Goal: Transaction & Acquisition: Book appointment/travel/reservation

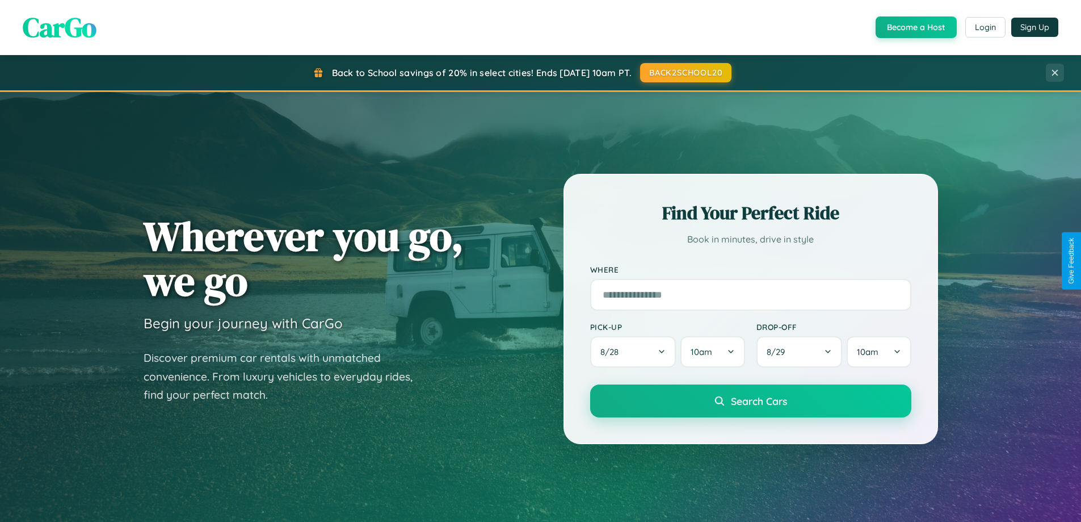
scroll to position [2184, 0]
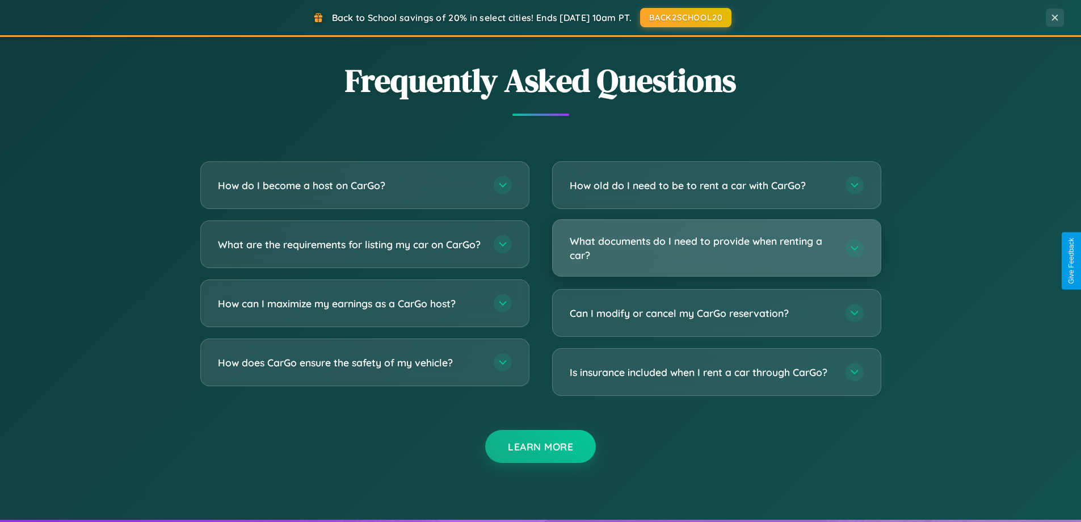
click at [716, 248] on h3 "What documents do I need to provide when renting a car?" at bounding box center [702, 248] width 265 height 28
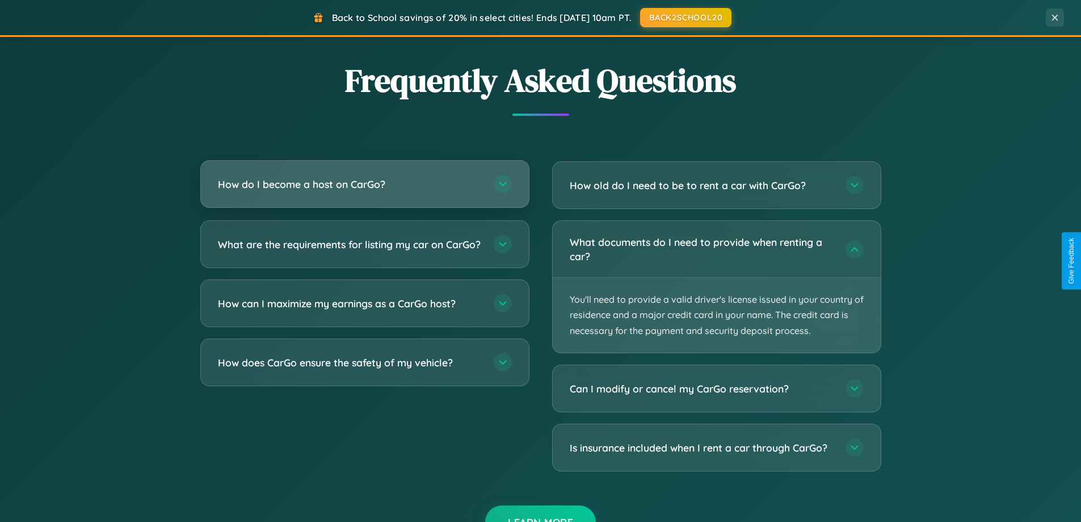
click at [364, 185] on h3 "How do I become a host on CarGo?" at bounding box center [350, 184] width 265 height 14
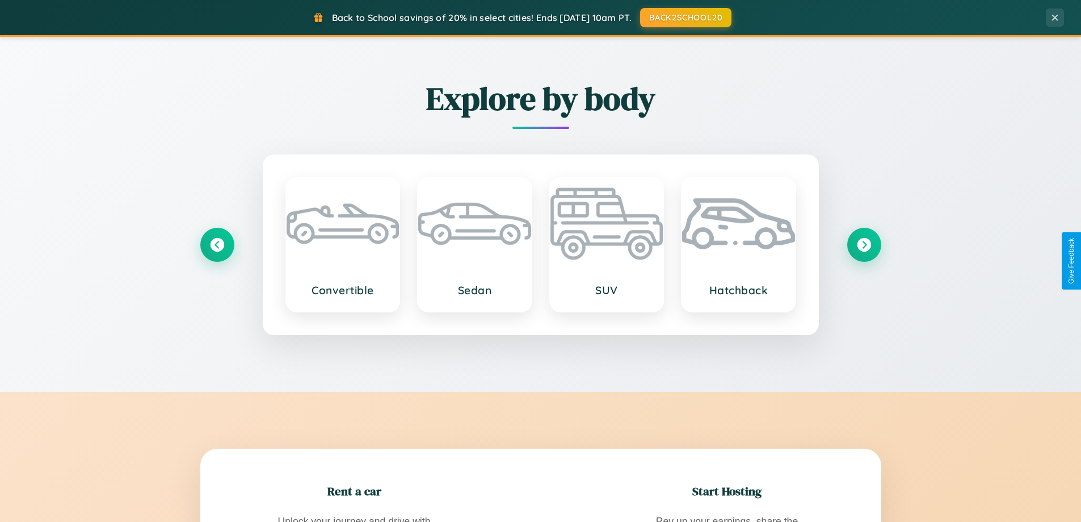
scroll to position [1330, 0]
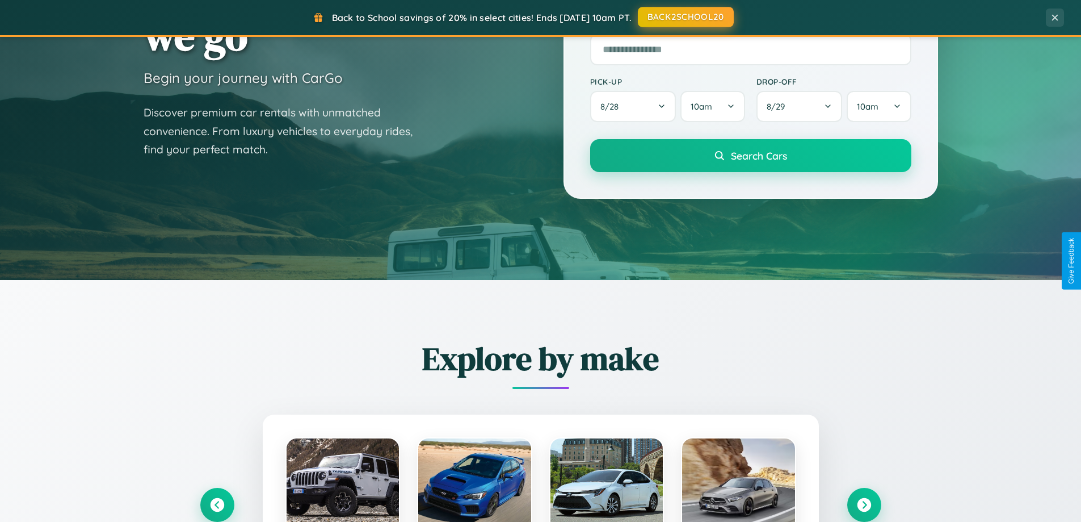
click at [685, 18] on button "BACK2SCHOOL20" at bounding box center [686, 17] width 96 height 20
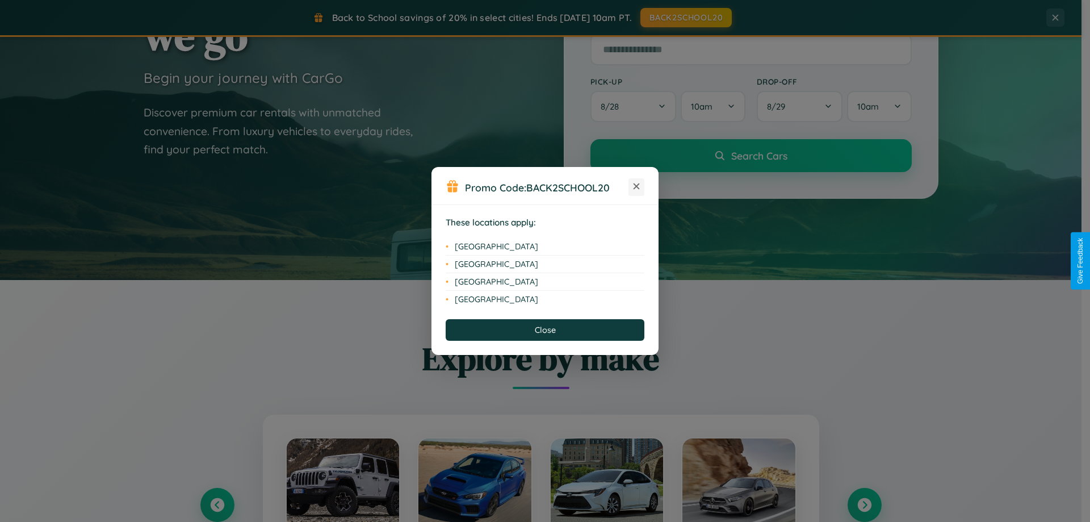
click at [636, 187] on icon at bounding box center [637, 186] width 6 height 6
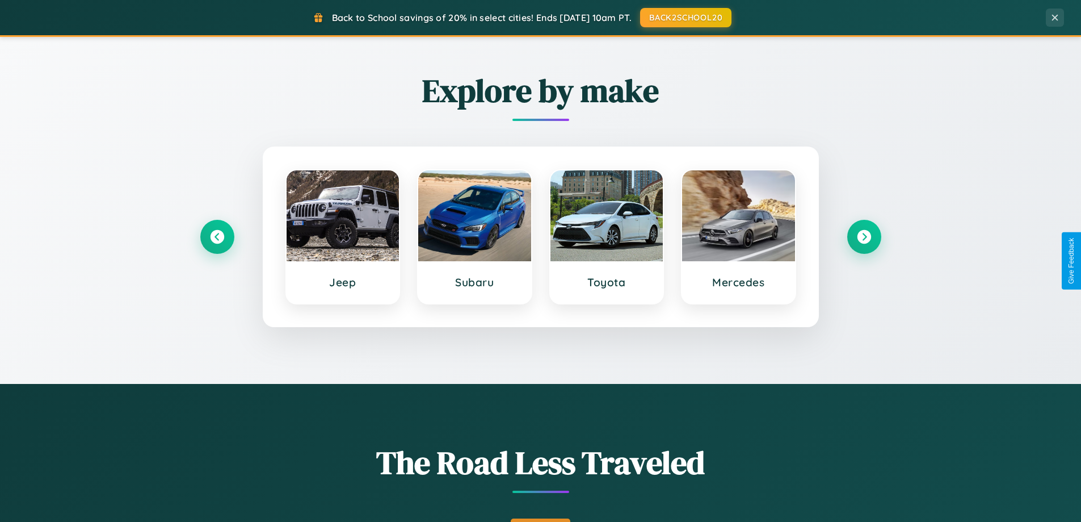
scroll to position [1824, 0]
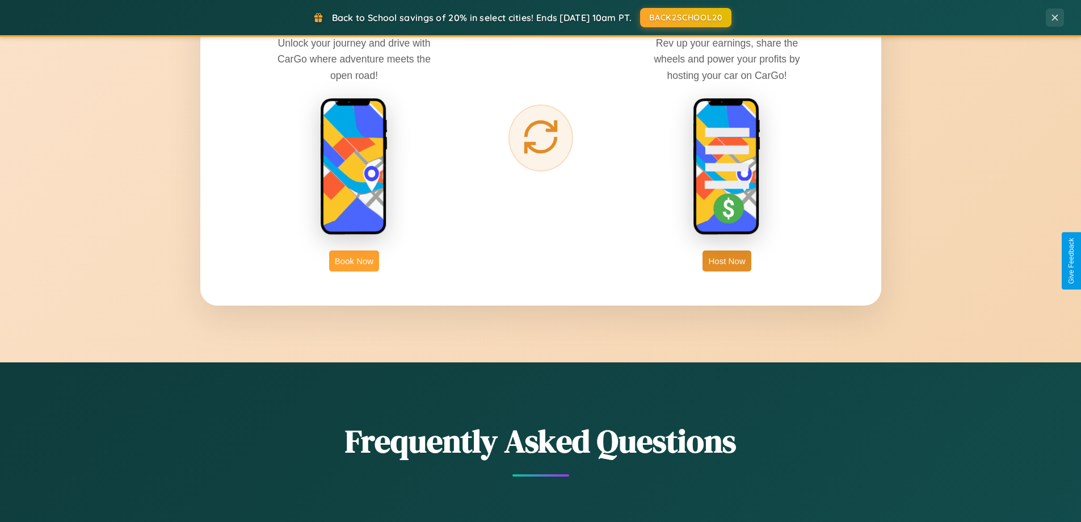
click at [354, 261] on button "Book Now" at bounding box center [354, 260] width 50 height 21
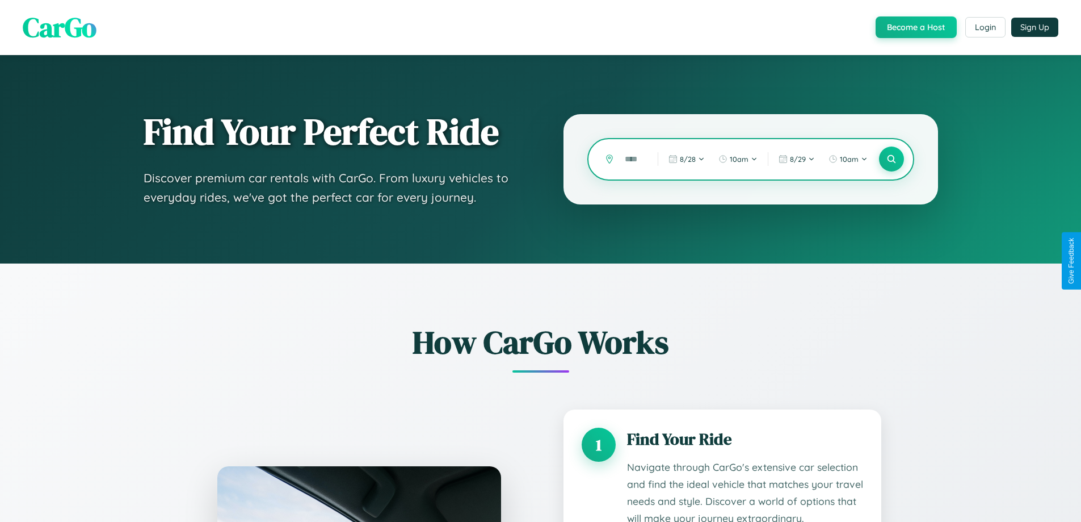
click at [633, 159] on input "text" at bounding box center [632, 159] width 27 height 20
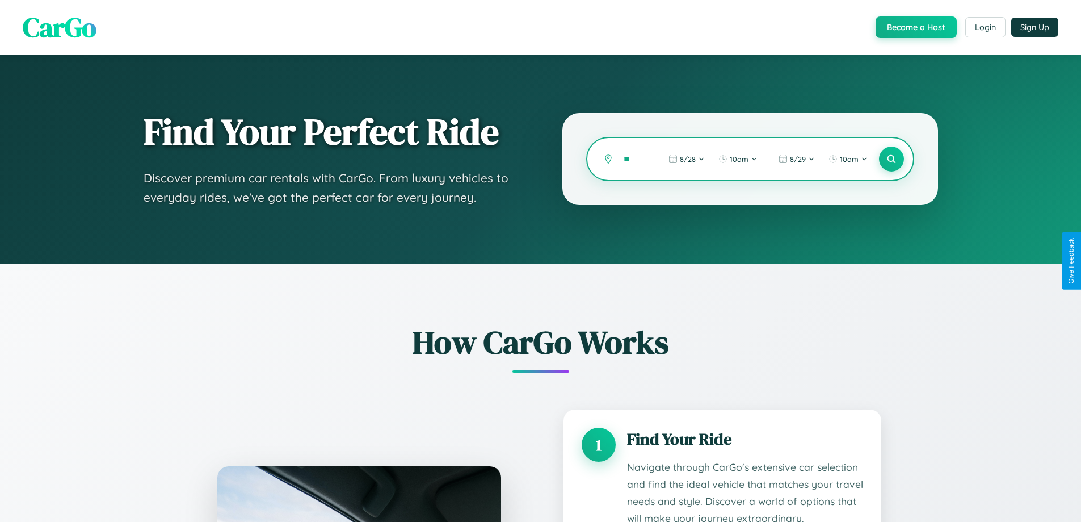
type input "*"
type input "******"
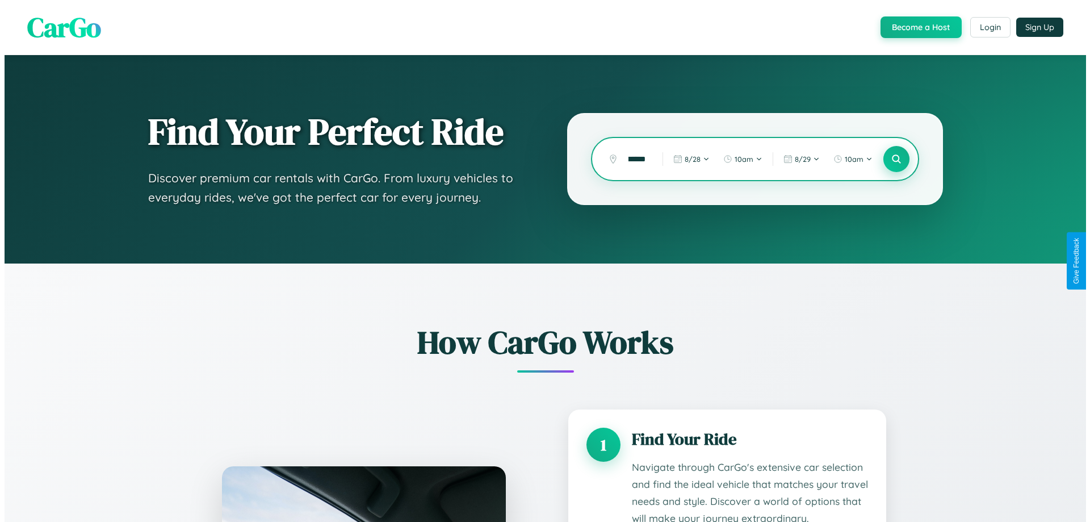
scroll to position [0, 0]
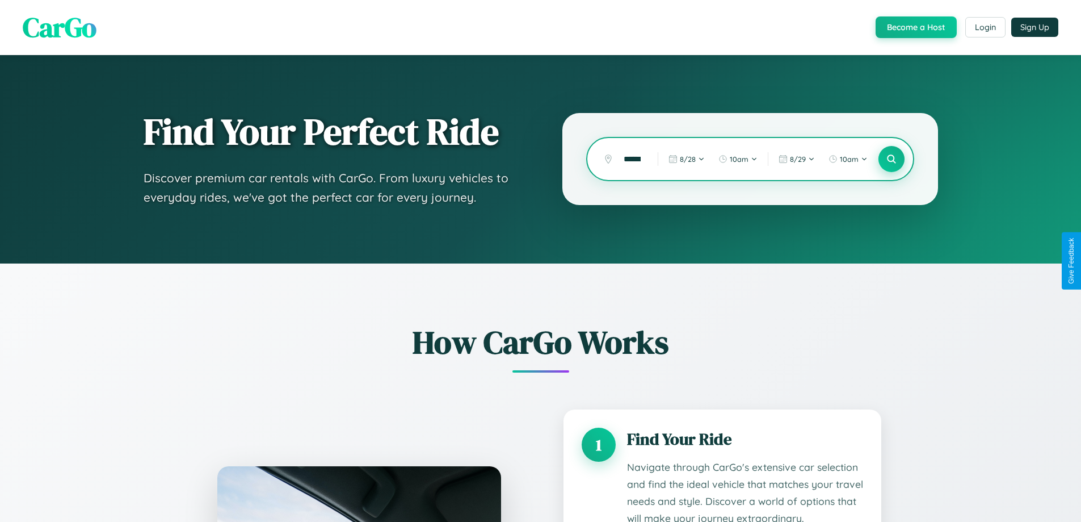
click at [891, 159] on icon at bounding box center [891, 159] width 11 height 11
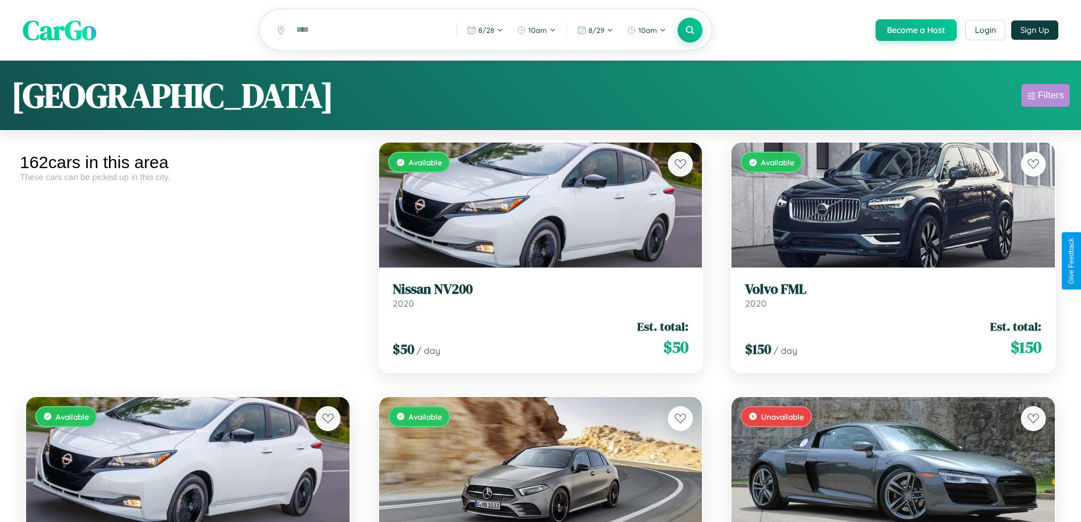
click at [1046, 97] on div "Filters" at bounding box center [1051, 95] width 26 height 11
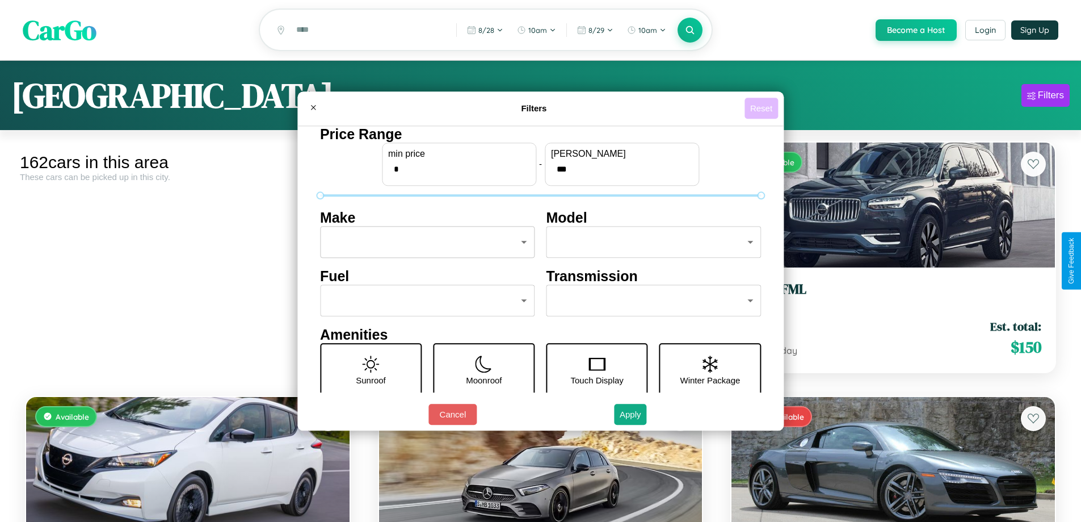
click at [763, 108] on button "Reset" at bounding box center [761, 108] width 33 height 21
